Goal: Task Accomplishment & Management: Use online tool/utility

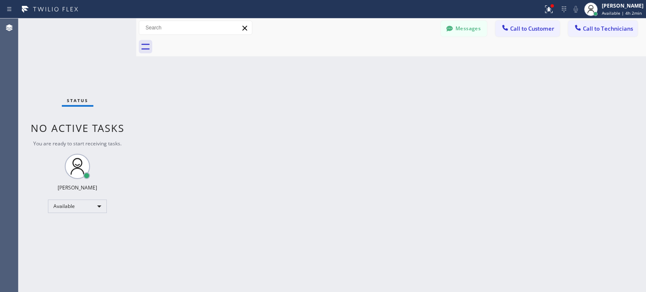
click at [561, 13] on icon at bounding box center [564, 9] width 10 height 10
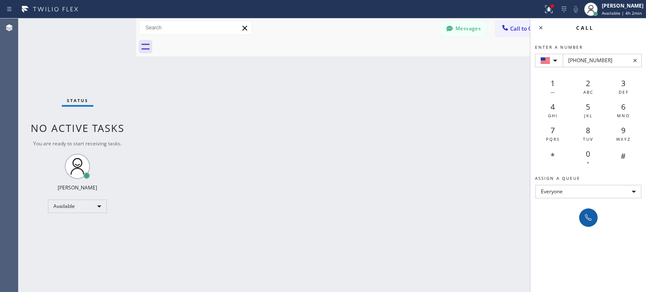
type input "[PHONE_NUMBER]"
click at [584, 222] on icon at bounding box center [588, 218] width 10 height 10
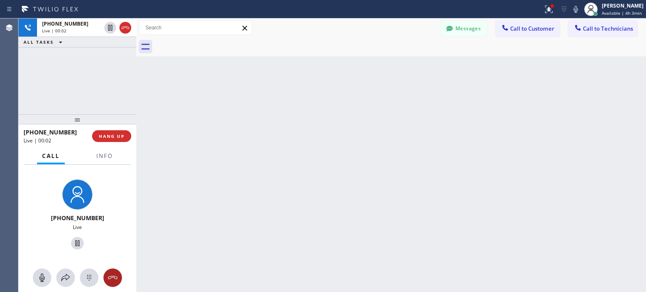
click at [109, 277] on icon at bounding box center [112, 277] width 9 height 3
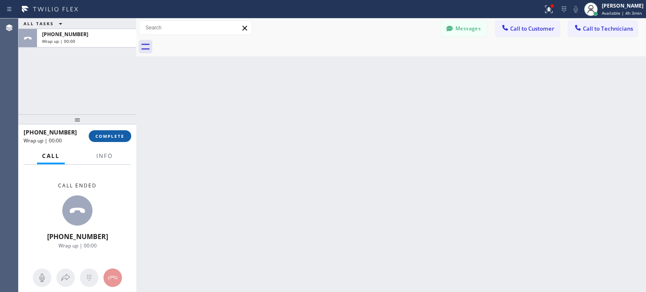
click at [120, 135] on span "COMPLETE" at bounding box center [109, 136] width 29 height 6
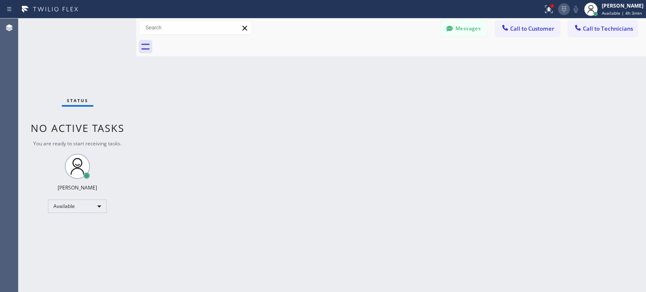
click at [563, 8] on icon at bounding box center [564, 9] width 10 height 10
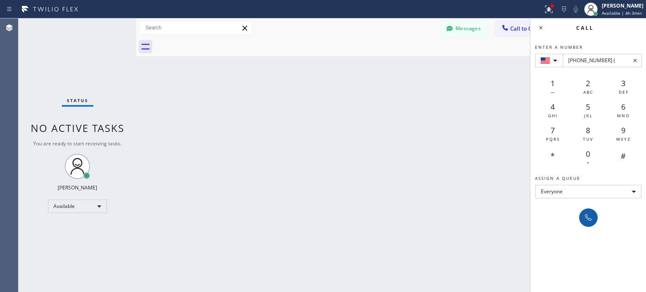
type input "[PHONE_NUMBER] ("
click at [590, 217] on icon at bounding box center [588, 218] width 10 height 10
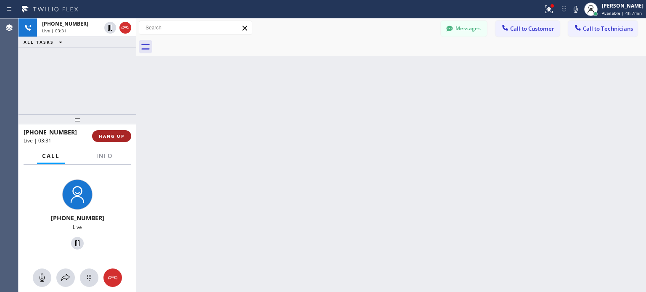
click at [114, 135] on span "HANG UP" at bounding box center [112, 136] width 26 height 6
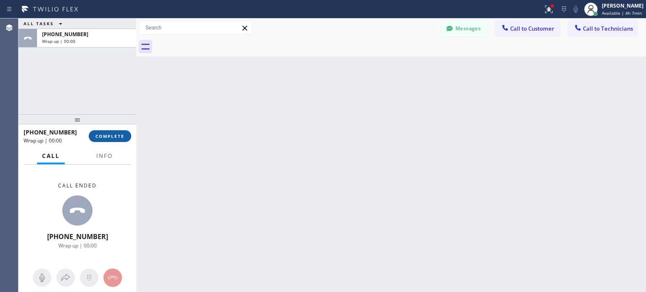
click at [119, 137] on span "COMPLETE" at bounding box center [109, 136] width 29 height 6
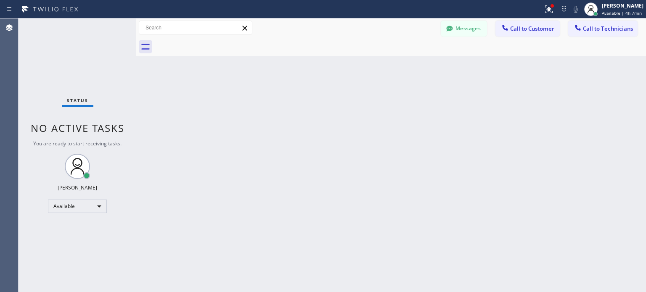
click at [559, 16] on div "Status report Issues detected These issues could affect your workflow. Please c…" at bounding box center [593, 9] width 106 height 19
click at [561, 11] on icon at bounding box center [564, 9] width 10 height 10
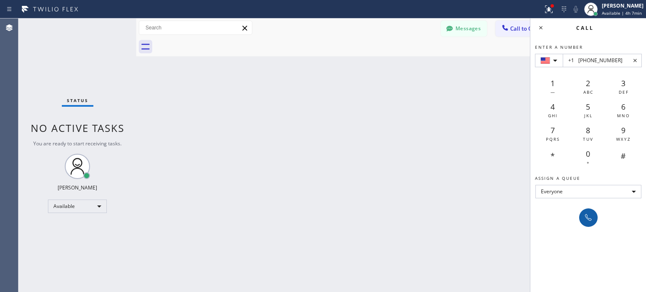
type input "+1 [PHONE_NUMBER]"
click at [590, 217] on icon at bounding box center [588, 218] width 10 height 10
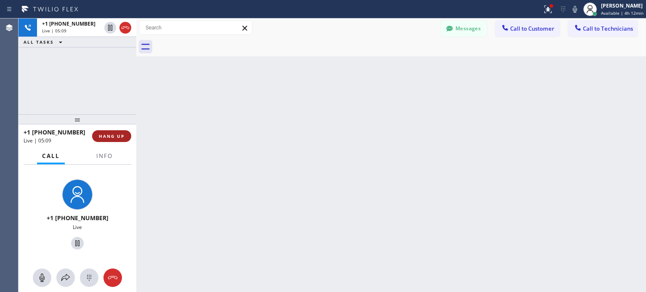
click at [117, 135] on span "HANG UP" at bounding box center [112, 136] width 26 height 6
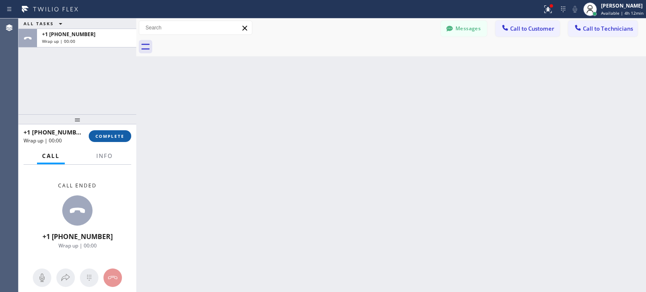
click at [119, 135] on span "COMPLETE" at bounding box center [109, 136] width 29 height 6
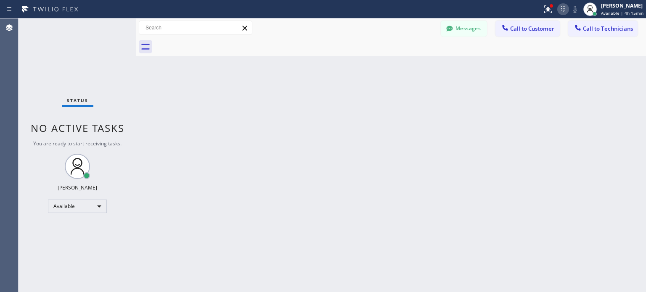
click at [564, 8] on icon at bounding box center [563, 9] width 10 height 10
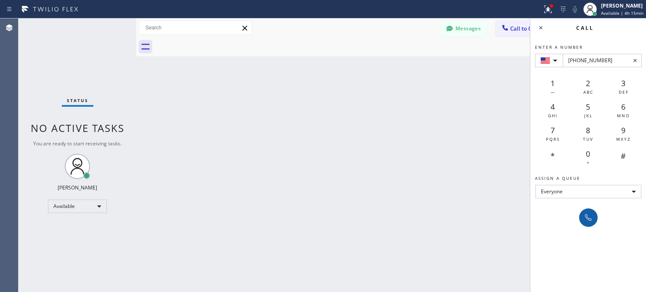
type input "[PHONE_NUMBER]"
drag, startPoint x: 584, startPoint y: 213, endPoint x: 393, endPoint y: 19, distance: 272.4
click at [584, 213] on icon at bounding box center [588, 218] width 10 height 10
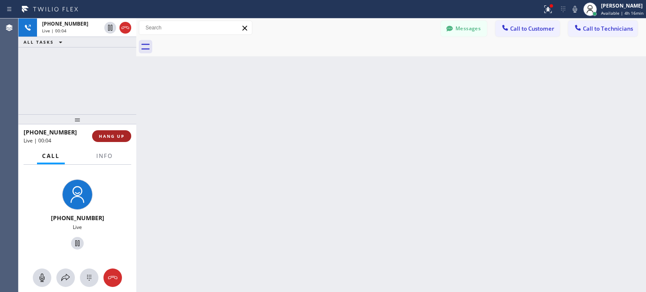
click at [122, 140] on button "HANG UP" at bounding box center [111, 136] width 39 height 12
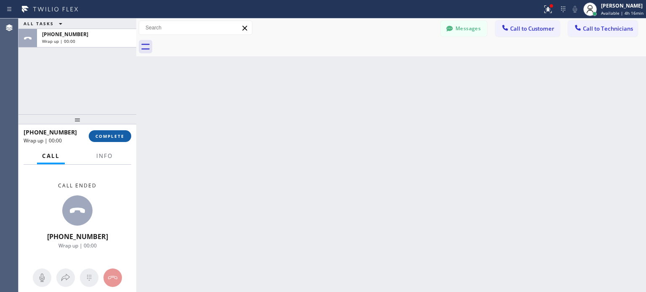
click at [121, 135] on span "COMPLETE" at bounding box center [109, 136] width 29 height 6
